Goal: Task Accomplishment & Management: Use online tool/utility

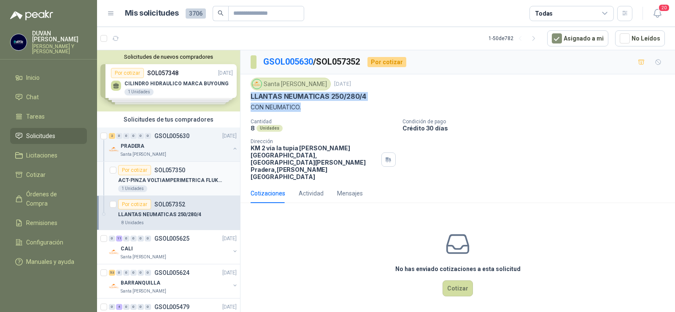
click at [172, 183] on p "ACT-PINZA VOLTIAMPERIMETRICA FLUKE 400 A" at bounding box center [170, 180] width 105 height 8
click at [169, 182] on p "ACT-PINZA VOLTIAMPERIMETRICA FLUKE 400 A" at bounding box center [170, 180] width 105 height 8
click at [217, 179] on p "ACT-PINZA VOLTIAMPERIMETRICA FLUKE 400 A" at bounding box center [170, 180] width 105 height 8
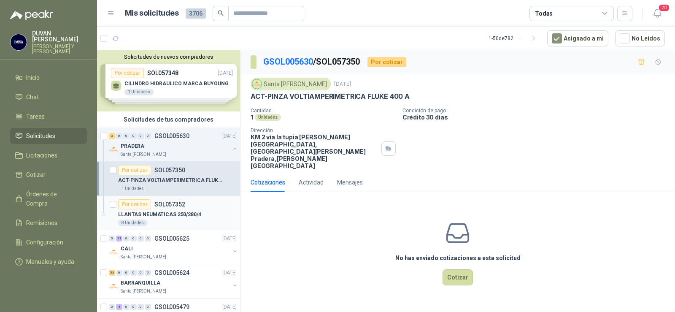
click at [166, 201] on p "SOL057352" at bounding box center [169, 204] width 31 height 6
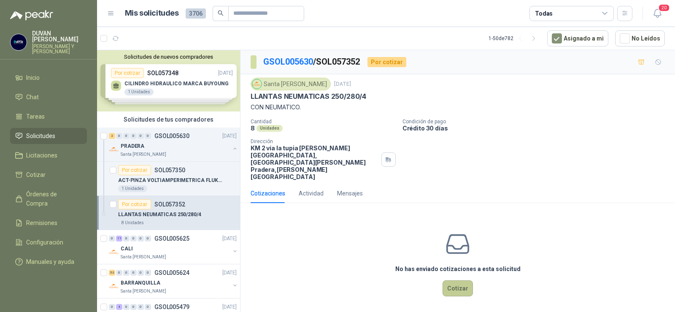
click at [458, 280] on button "Cotizar" at bounding box center [458, 288] width 30 height 16
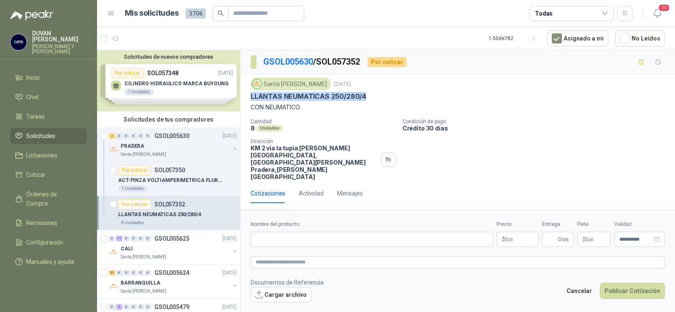
drag, startPoint x: 252, startPoint y: 98, endPoint x: 363, endPoint y: 99, distance: 111.8
click at [363, 99] on p "LLANTAS NEUMATICAS 250/280/4" at bounding box center [309, 96] width 116 height 9
click at [286, 124] on p "Cantidad" at bounding box center [323, 122] width 145 height 6
drag, startPoint x: 251, startPoint y: 93, endPoint x: 313, endPoint y: 109, distance: 63.7
click at [313, 109] on div "Santa [PERSON_NAME] [DATE] LLANTAS NEUMATICAS 250/280/4 CON NEUMATICO." at bounding box center [458, 95] width 414 height 34
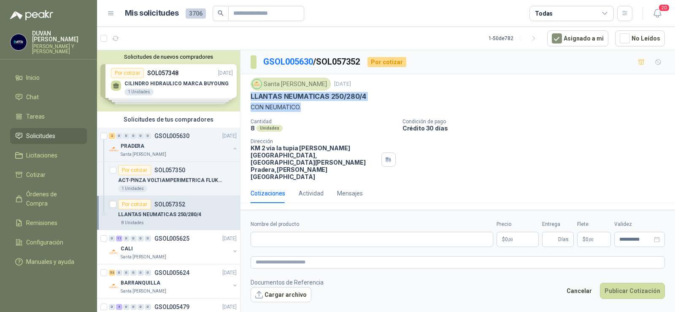
copy div "LLANTAS NEUMATICAS 250/280/4 CON NEUMATICO."
click at [176, 170] on p "SOL057350" at bounding box center [169, 170] width 31 height 6
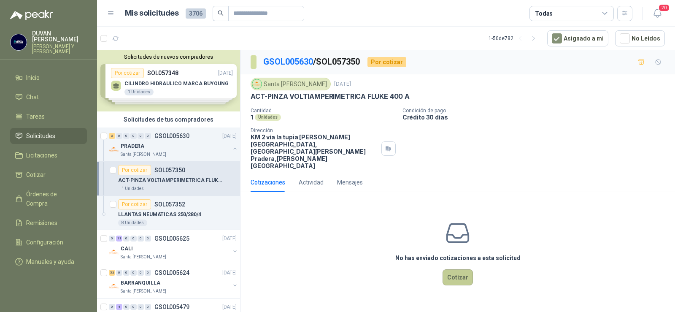
click at [466, 269] on button "Cotizar" at bounding box center [458, 277] width 30 height 16
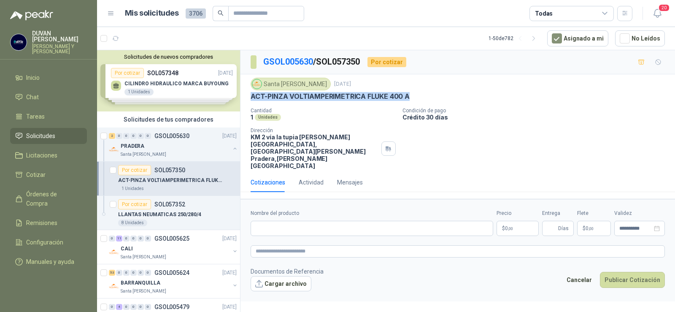
drag, startPoint x: 252, startPoint y: 99, endPoint x: 410, endPoint y: 94, distance: 157.9
click at [410, 94] on div "ACT-PINZA VOLTIAMPERIMETRICA FLUKE 400 A" at bounding box center [458, 96] width 414 height 9
copy p "ACT-PINZA VOLTIAMPERIMETRICA FLUKE 400 A"
paste input "**********"
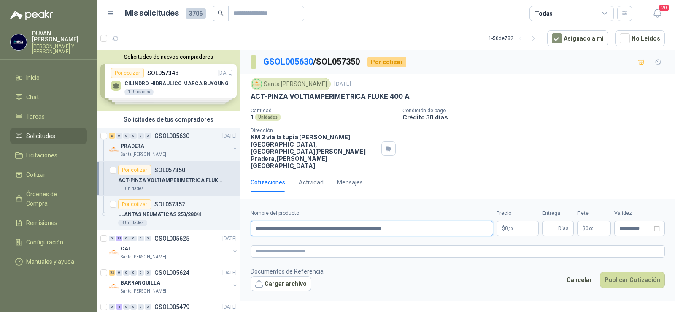
drag, startPoint x: 254, startPoint y: 207, endPoint x: 422, endPoint y: 209, distance: 168.0
click at [422, 221] on input "**********" at bounding box center [372, 228] width 243 height 15
type input "**********"
paste textarea "**********"
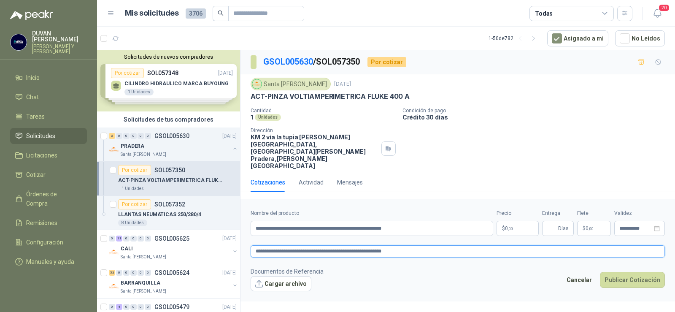
type textarea "**********"
click at [518, 221] on p "$ 0 ,00" at bounding box center [518, 228] width 42 height 15
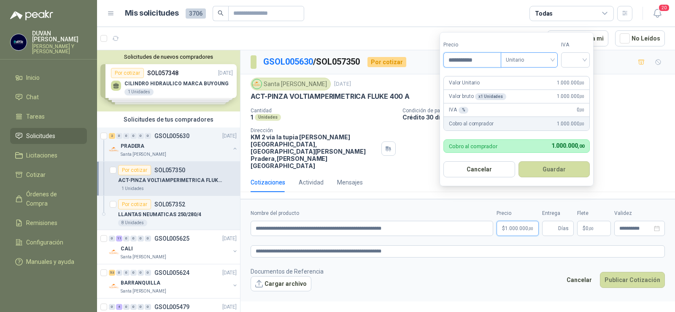
click at [553, 60] on span "Unitario" at bounding box center [529, 60] width 47 height 13
type input "**********"
click at [532, 76] on div "Unitario" at bounding box center [530, 77] width 43 height 9
click at [589, 60] on div at bounding box center [575, 59] width 29 height 15
click at [556, 57] on div "Unitario" at bounding box center [529, 59] width 57 height 15
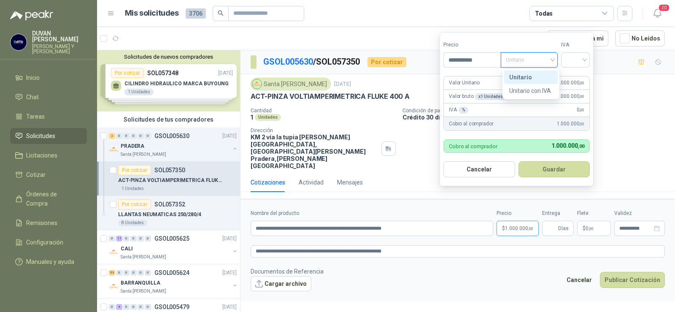
click at [525, 80] on div "Unitario" at bounding box center [530, 77] width 43 height 9
click at [582, 60] on input "search" at bounding box center [575, 59] width 19 height 13
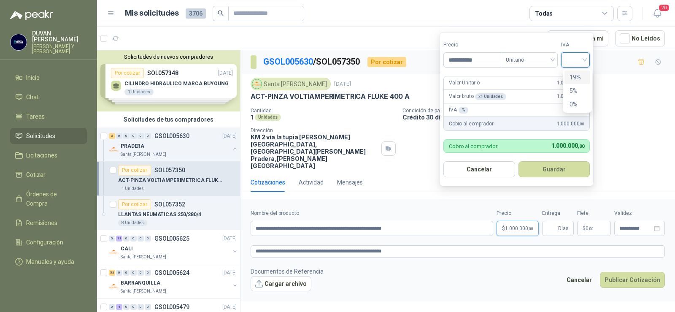
click at [571, 77] on div "19%" at bounding box center [578, 77] width 16 height 9
click at [563, 171] on button "Guardar" at bounding box center [555, 169] width 73 height 16
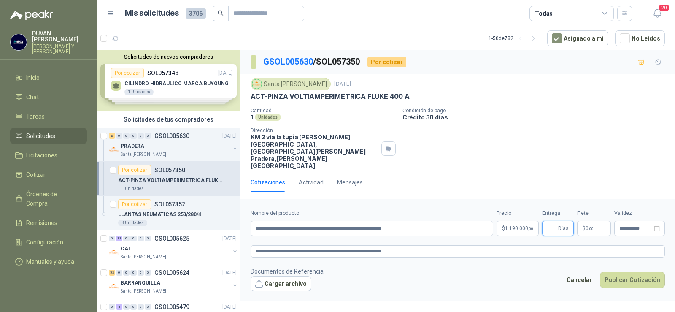
click at [554, 221] on input "Entrega" at bounding box center [551, 228] width 9 height 14
type input "*"
click at [590, 226] on span ",00" at bounding box center [591, 228] width 5 height 5
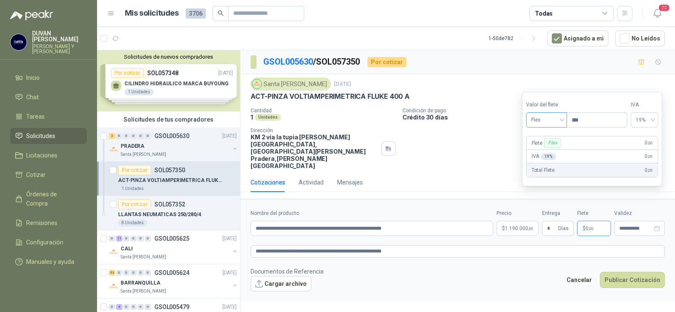
click at [565, 119] on div "Flex" at bounding box center [546, 119] width 41 height 15
click at [548, 149] on div "Incluido" at bounding box center [547, 150] width 29 height 9
click at [562, 120] on span "Incluido" at bounding box center [546, 120] width 32 height 13
click at [546, 149] on div "Incluido" at bounding box center [546, 150] width 31 height 9
click at [654, 121] on span "0%" at bounding box center [646, 120] width 16 height 13
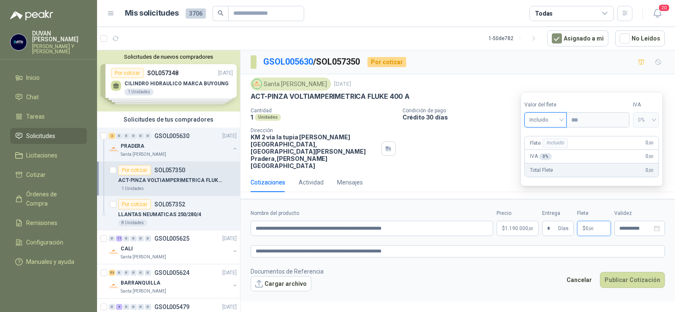
click at [659, 116] on div "0%" at bounding box center [646, 119] width 26 height 15
click at [564, 121] on div "Incluido" at bounding box center [546, 119] width 43 height 15
click at [538, 153] on div "Incluido" at bounding box center [546, 150] width 31 height 9
click at [565, 120] on div "Incluido" at bounding box center [546, 119] width 43 height 15
click at [549, 150] on div "Incluido" at bounding box center [546, 150] width 31 height 9
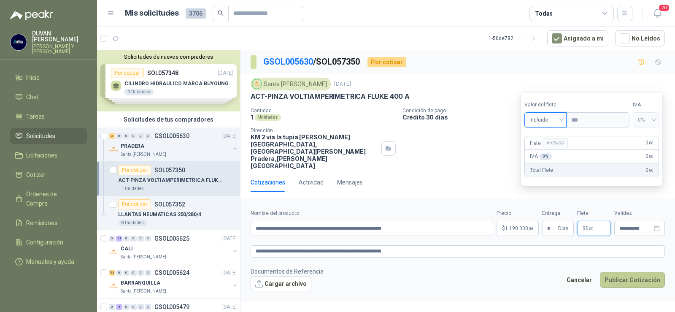
click at [633, 272] on button "Publicar Cotización" at bounding box center [632, 280] width 65 height 16
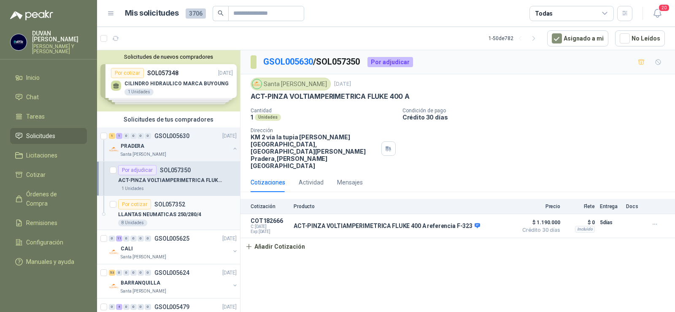
click at [180, 203] on p "SOL057352" at bounding box center [169, 204] width 31 height 6
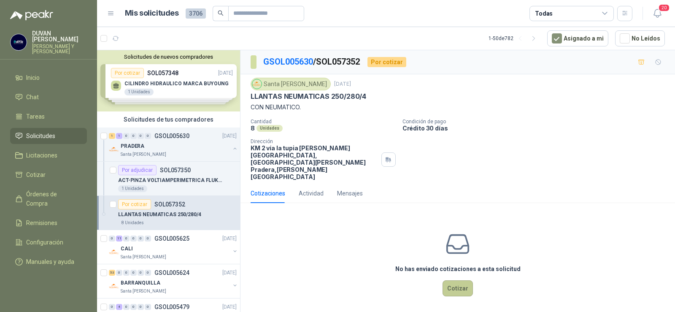
click at [458, 280] on button "Cotizar" at bounding box center [458, 288] width 30 height 16
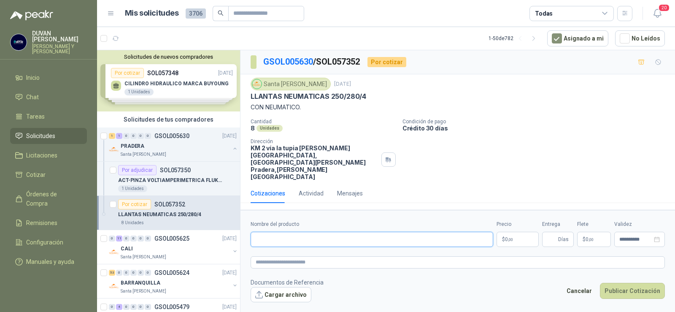
paste input "**********"
type input "**********"
paste textarea "**********"
type textarea "**********"
click at [503, 232] on p "$ 0 ,00" at bounding box center [518, 239] width 42 height 15
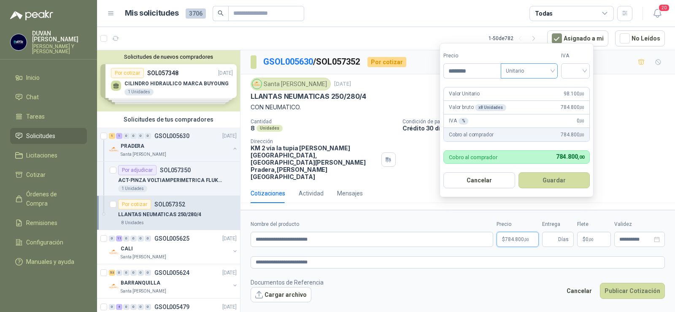
click at [552, 69] on span "Unitario" at bounding box center [529, 71] width 47 height 13
type input "********"
drag, startPoint x: 517, startPoint y: 85, endPoint x: 548, endPoint y: 85, distance: 31.7
click at [517, 85] on div "Unitario" at bounding box center [530, 88] width 43 height 9
click at [584, 67] on input "search" at bounding box center [575, 70] width 19 height 13
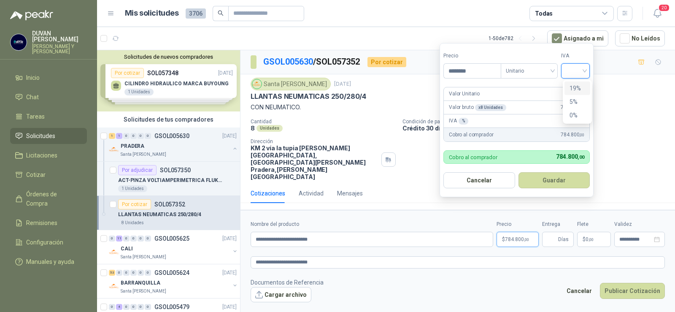
click at [578, 89] on div "19%" at bounding box center [578, 88] width 16 height 9
click at [554, 180] on button "Guardar" at bounding box center [555, 180] width 73 height 16
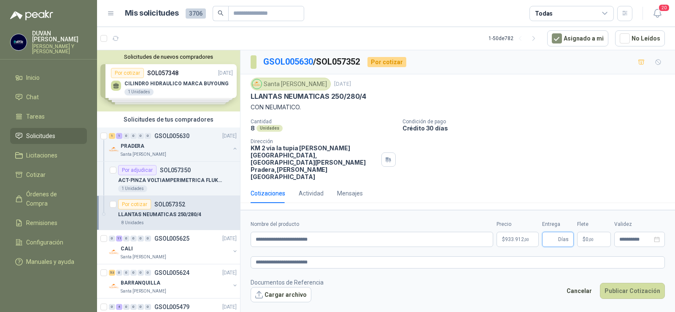
click at [551, 232] on input "Entrega" at bounding box center [551, 239] width 9 height 14
type input "*"
click at [589, 237] on span ",00" at bounding box center [591, 239] width 5 height 5
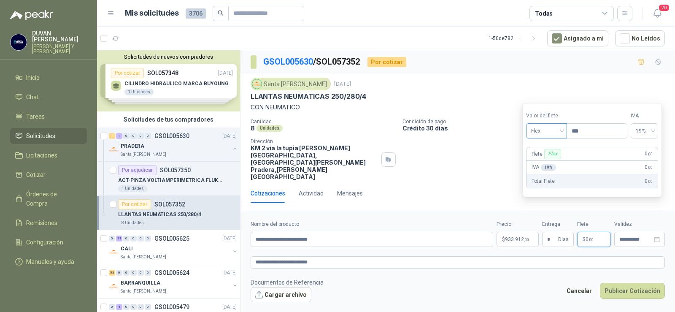
click at [564, 134] on div "Flex" at bounding box center [546, 130] width 41 height 15
click at [558, 159] on div "Incluido" at bounding box center [547, 161] width 29 height 9
click at [558, 128] on span "Incluido" at bounding box center [546, 130] width 32 height 13
click at [548, 160] on div "Incluido" at bounding box center [546, 161] width 31 height 9
click at [587, 237] on span "0 ,00" at bounding box center [590, 239] width 8 height 5
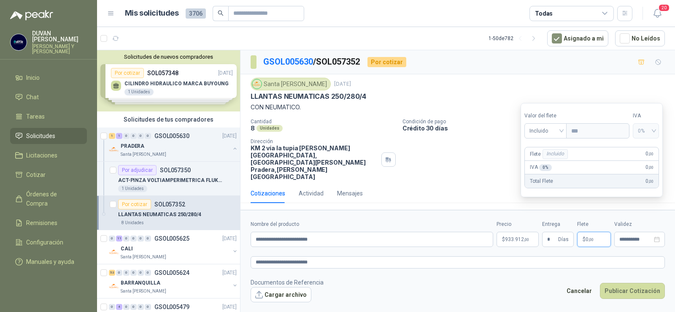
click at [587, 237] on span "0 ,00" at bounding box center [590, 239] width 8 height 5
click at [565, 130] on div "Incluido" at bounding box center [546, 130] width 43 height 15
click at [546, 163] on div "Incluido" at bounding box center [546, 161] width 31 height 9
click at [562, 130] on span "Incluido" at bounding box center [546, 130] width 32 height 13
click at [543, 163] on div "Incluido" at bounding box center [546, 161] width 31 height 9
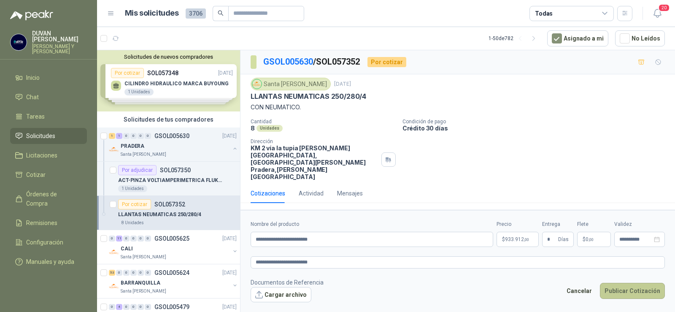
click at [638, 283] on button "Publicar Cotización" at bounding box center [632, 291] width 65 height 16
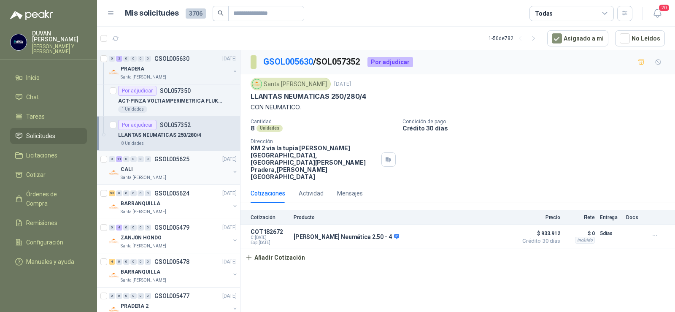
scroll to position [84, 0]
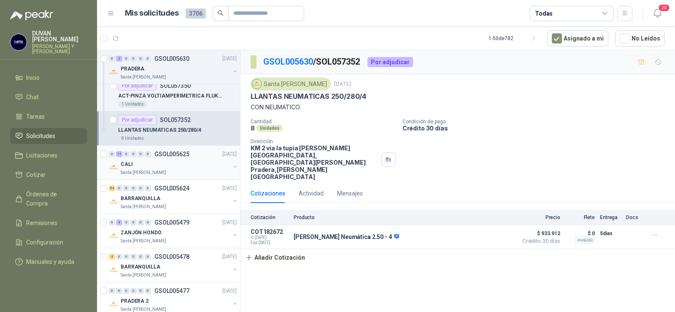
click at [173, 151] on p "GSOL005625" at bounding box center [171, 154] width 35 height 6
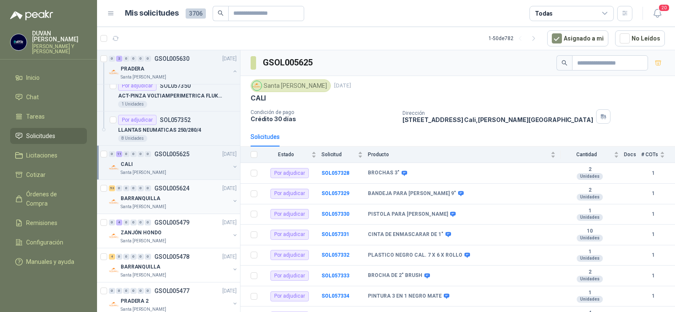
click at [162, 189] on p "GSOL005624" at bounding box center [171, 188] width 35 height 6
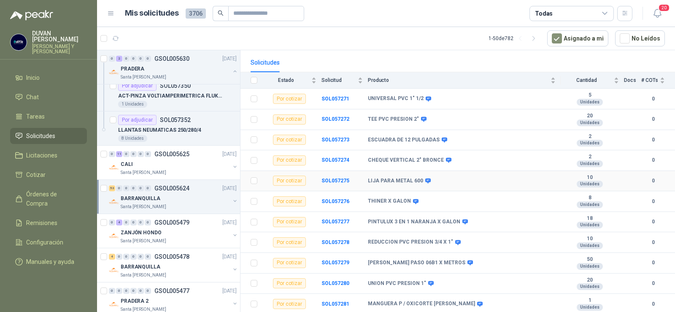
scroll to position [84, 0]
